Goal: Navigation & Orientation: Find specific page/section

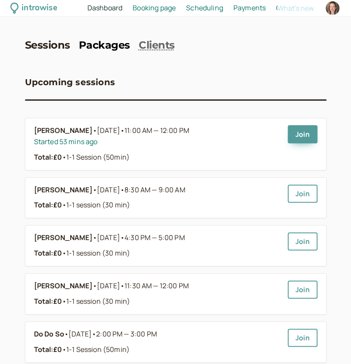
click at [101, 47] on link "Packages" at bounding box center [104, 45] width 51 height 12
